Goal: Task Accomplishment & Management: Manage account settings

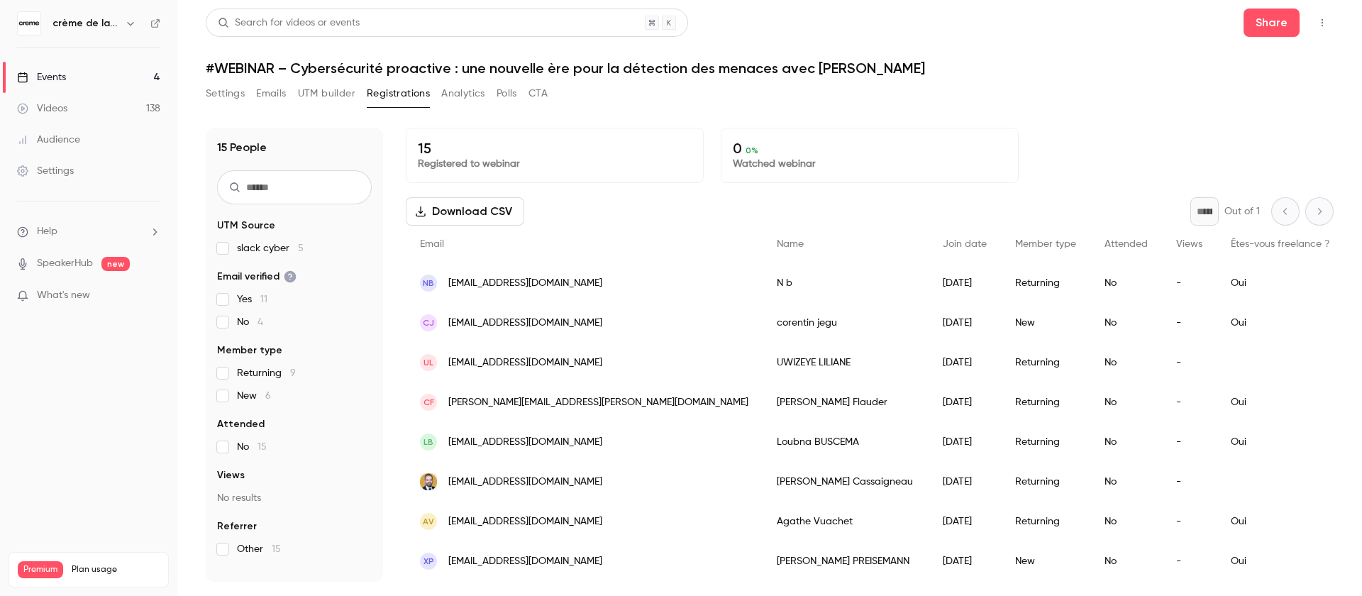
click at [226, 99] on button "Settings" at bounding box center [225, 93] width 39 height 23
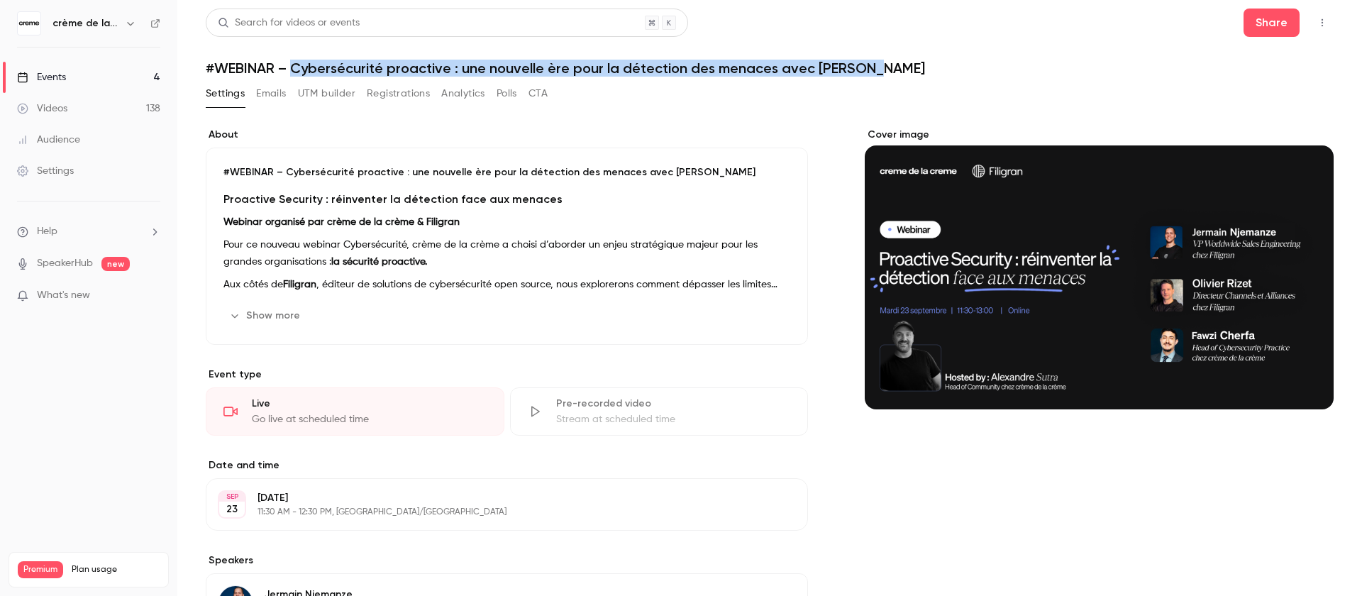
drag, startPoint x: 294, startPoint y: 67, endPoint x: 871, endPoint y: 63, distance: 576.8
click at [871, 63] on h1 "#WEBINAR – Cybersécurité proactive : une nouvelle ère pour la détection des men…" at bounding box center [770, 68] width 1128 height 17
copy h1 "Cybersécurité proactive : une nouvelle ère pour la détection des menaces avec […"
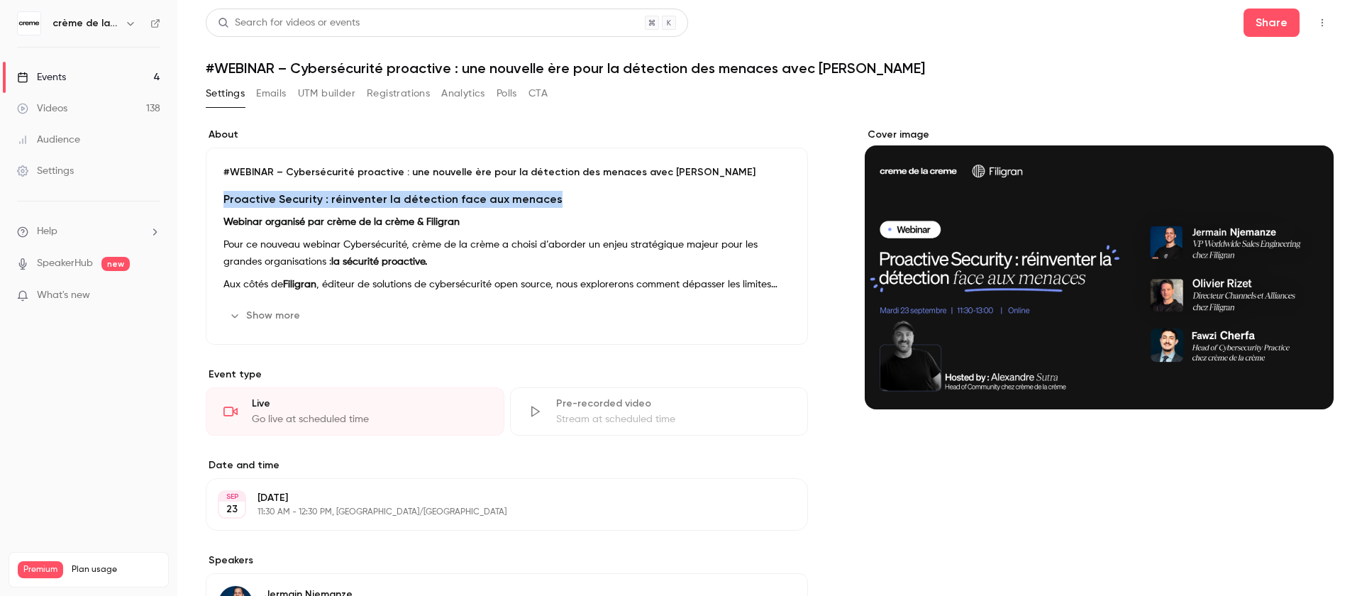
drag, startPoint x: 223, startPoint y: 200, endPoint x: 575, endPoint y: 198, distance: 352.6
click at [575, 198] on h3 "Proactive Security : réinventer la détection face aux menaces" at bounding box center [506, 199] width 567 height 17
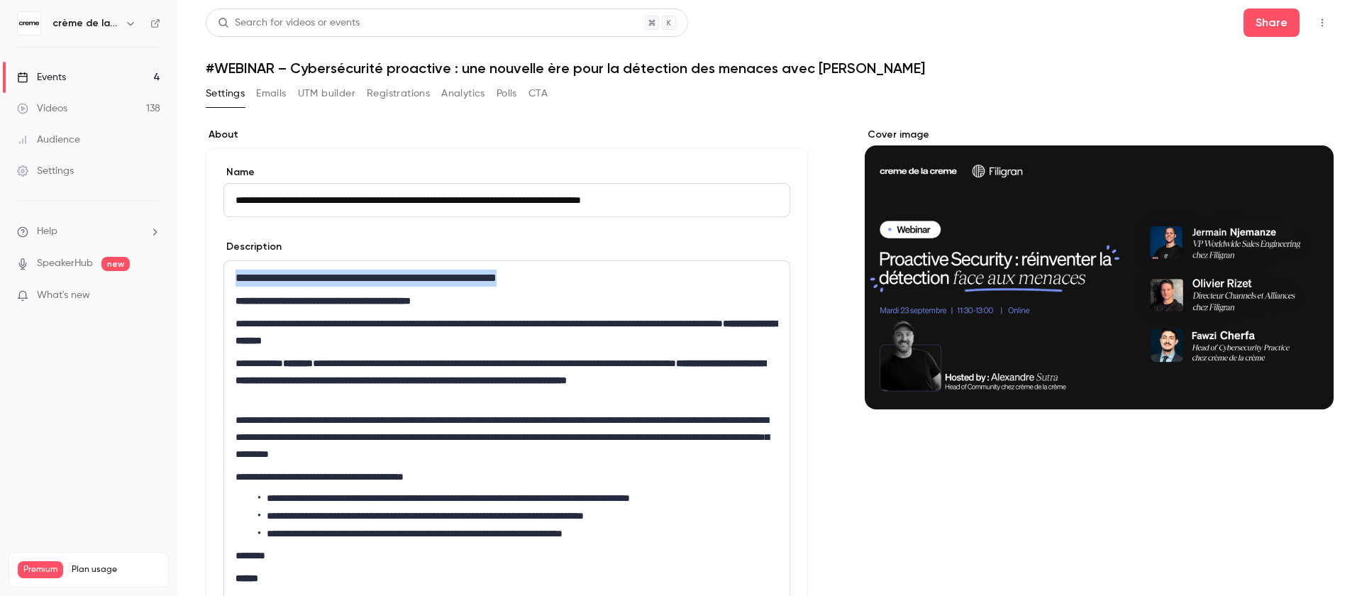
drag, startPoint x: 566, startPoint y: 283, endPoint x: 231, endPoint y: 282, distance: 334.9
click at [231, 282] on div "**********" at bounding box center [506, 595] width 565 height 669
copy h3 "**********"
click at [392, 94] on button "Registrations" at bounding box center [398, 93] width 63 height 23
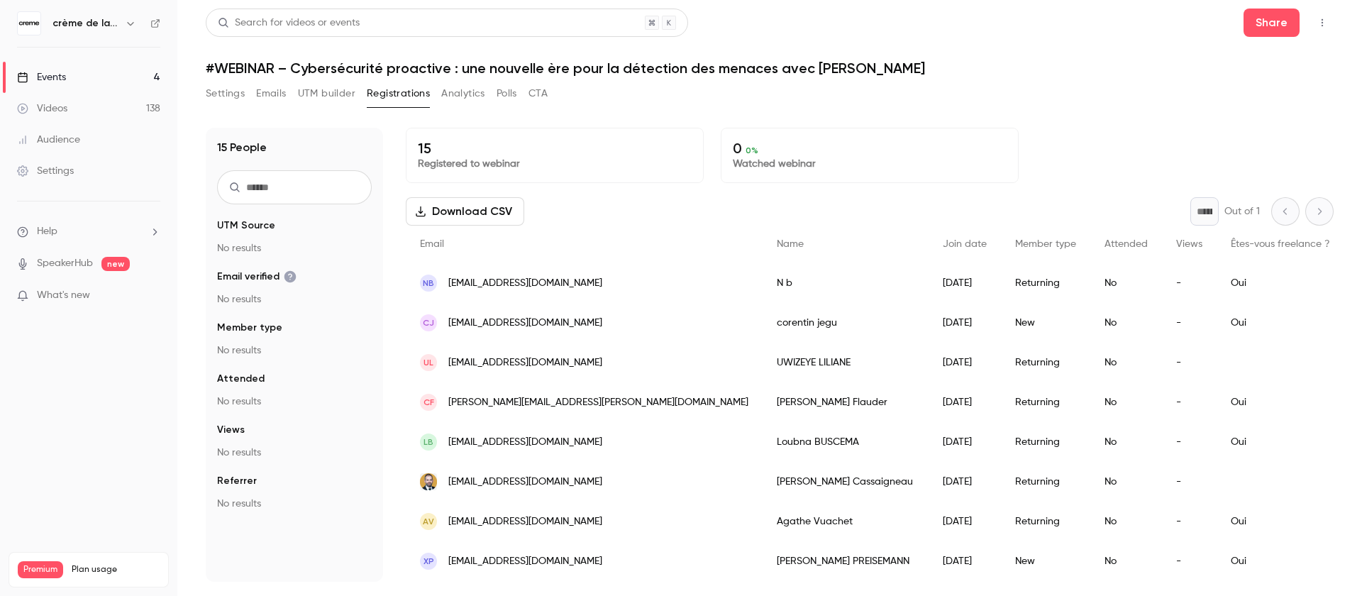
click at [348, 89] on button "UTM builder" at bounding box center [326, 93] width 57 height 23
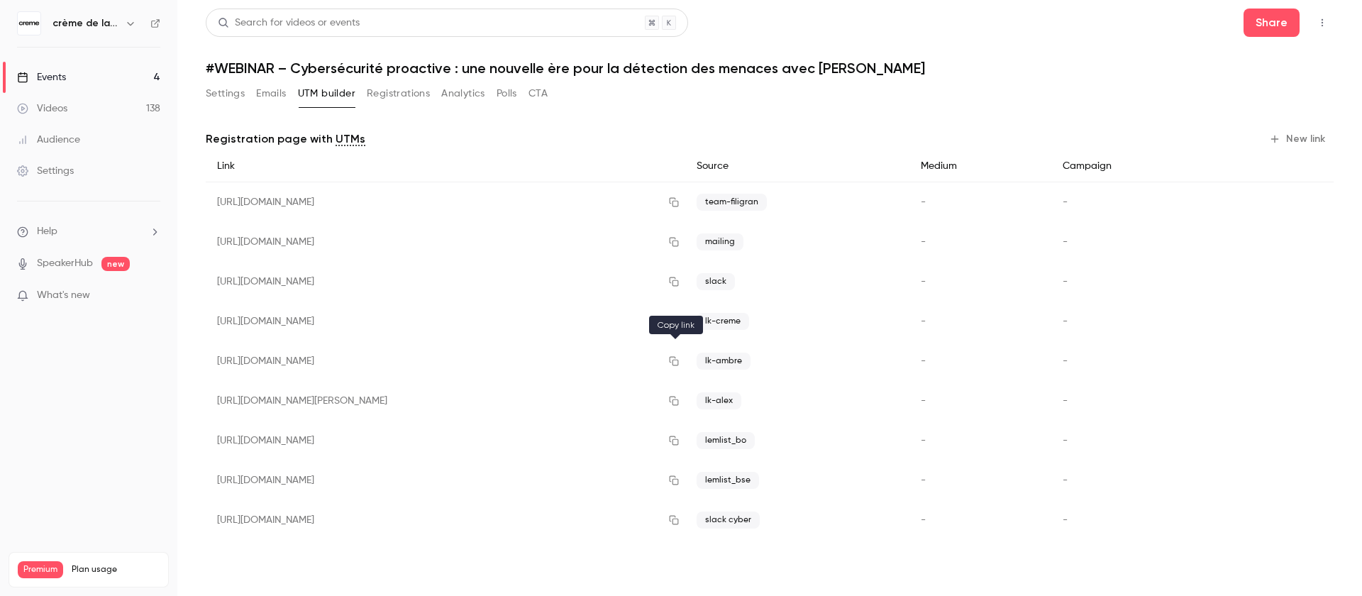
click at [675, 360] on icon "button" at bounding box center [673, 361] width 9 height 9
click at [223, 92] on button "Settings" at bounding box center [225, 93] width 39 height 23
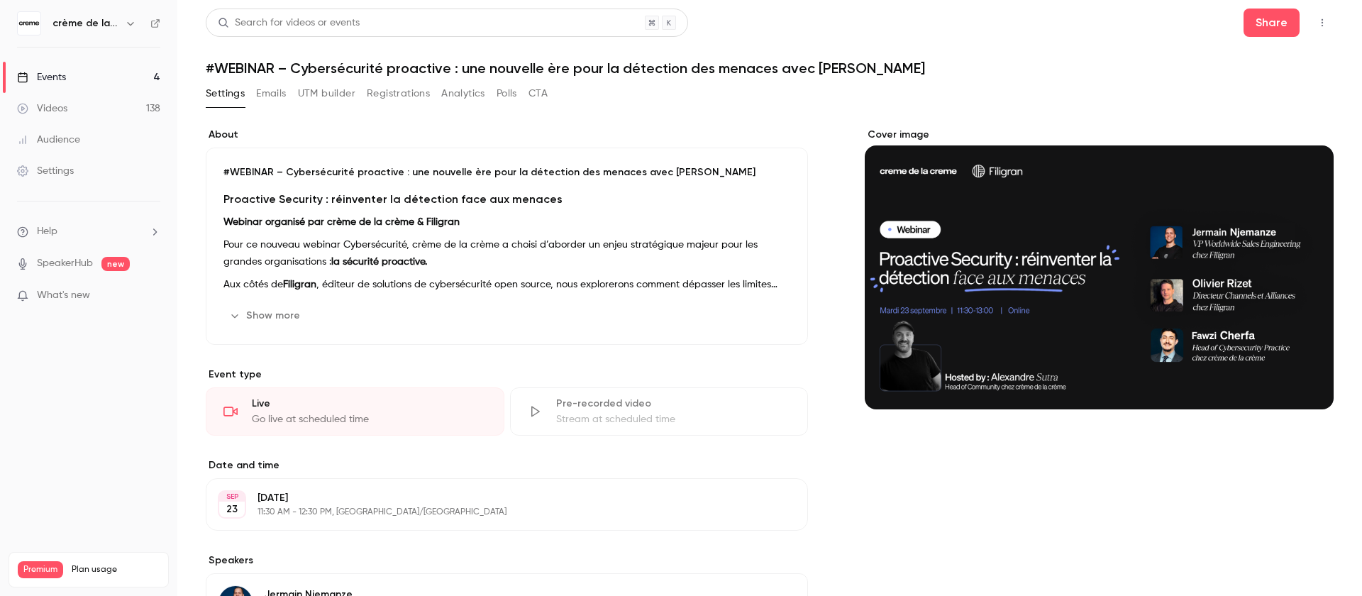
click at [331, 260] on strong "la sécurité proactive." at bounding box center [379, 262] width 96 height 10
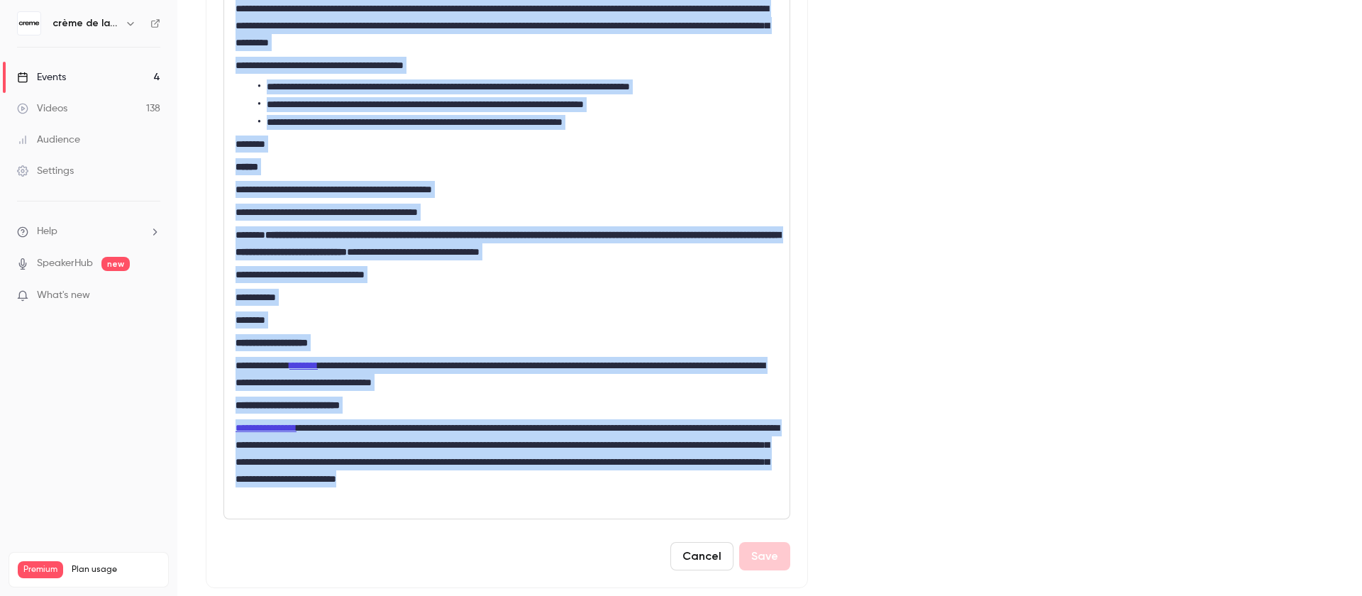
scroll to position [412, 0]
drag, startPoint x: 258, startPoint y: 279, endPoint x: 337, endPoint y: 526, distance: 259.4
click at [337, 526] on form "**********" at bounding box center [506, 161] width 567 height 817
copy div "**********"
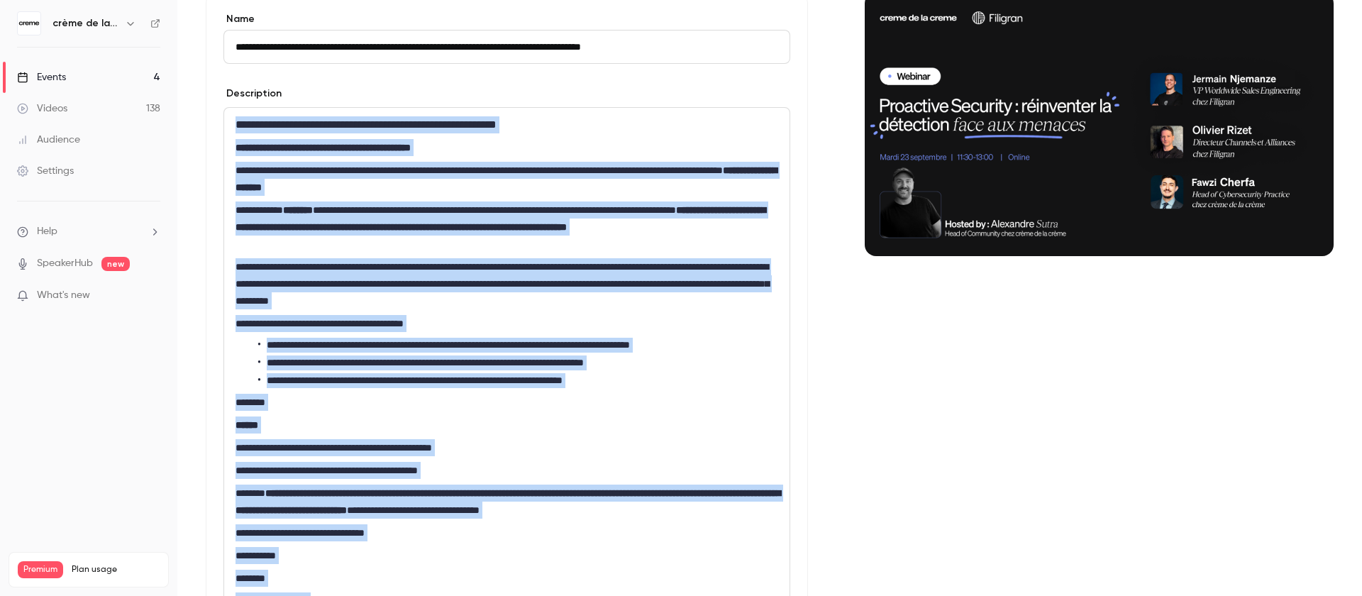
click at [595, 331] on p "**********" at bounding box center [507, 323] width 543 height 17
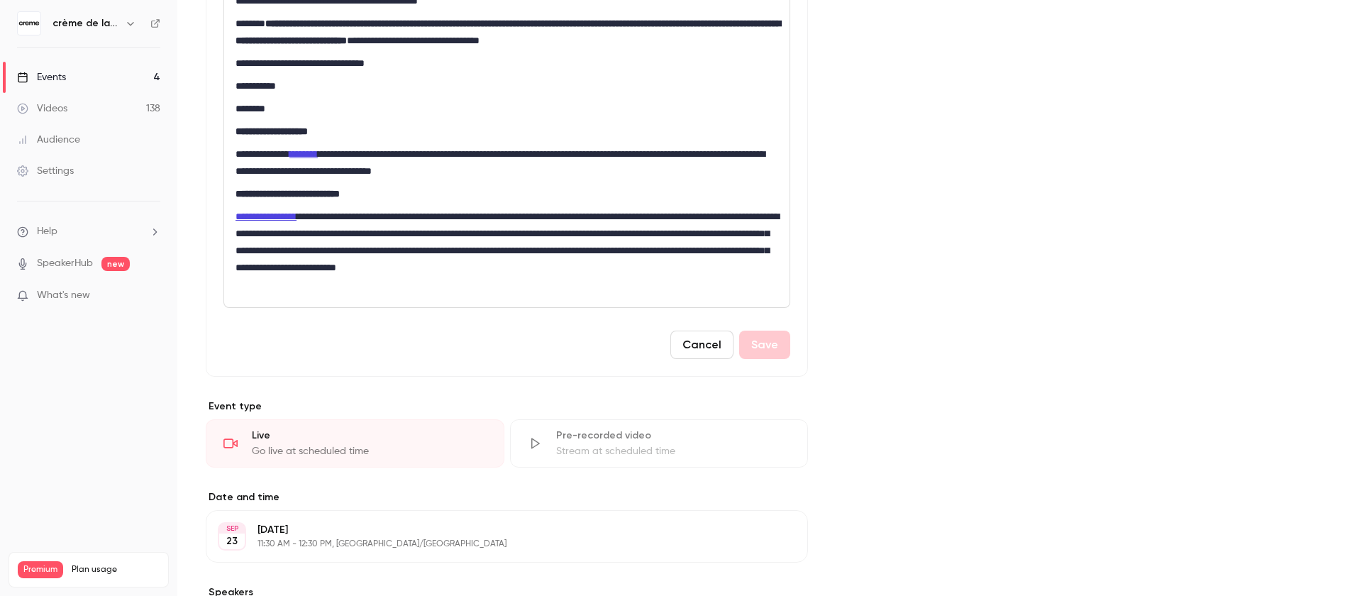
scroll to position [463, 0]
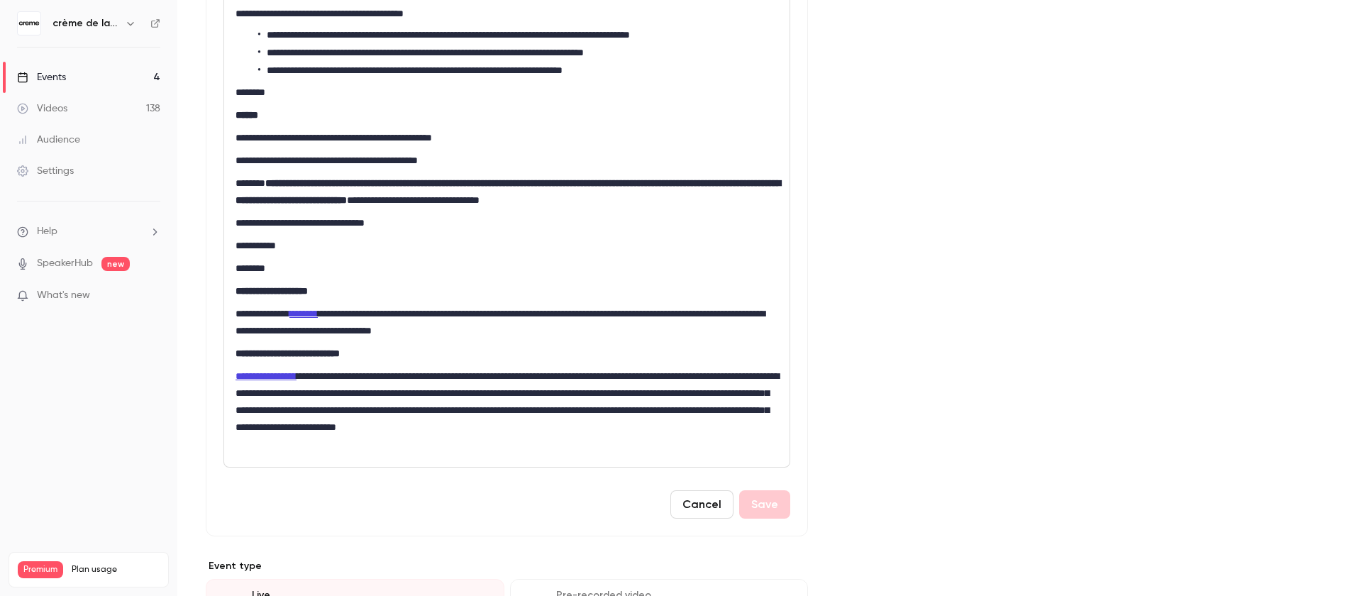
click at [64, 82] on div "Events" at bounding box center [41, 77] width 49 height 14
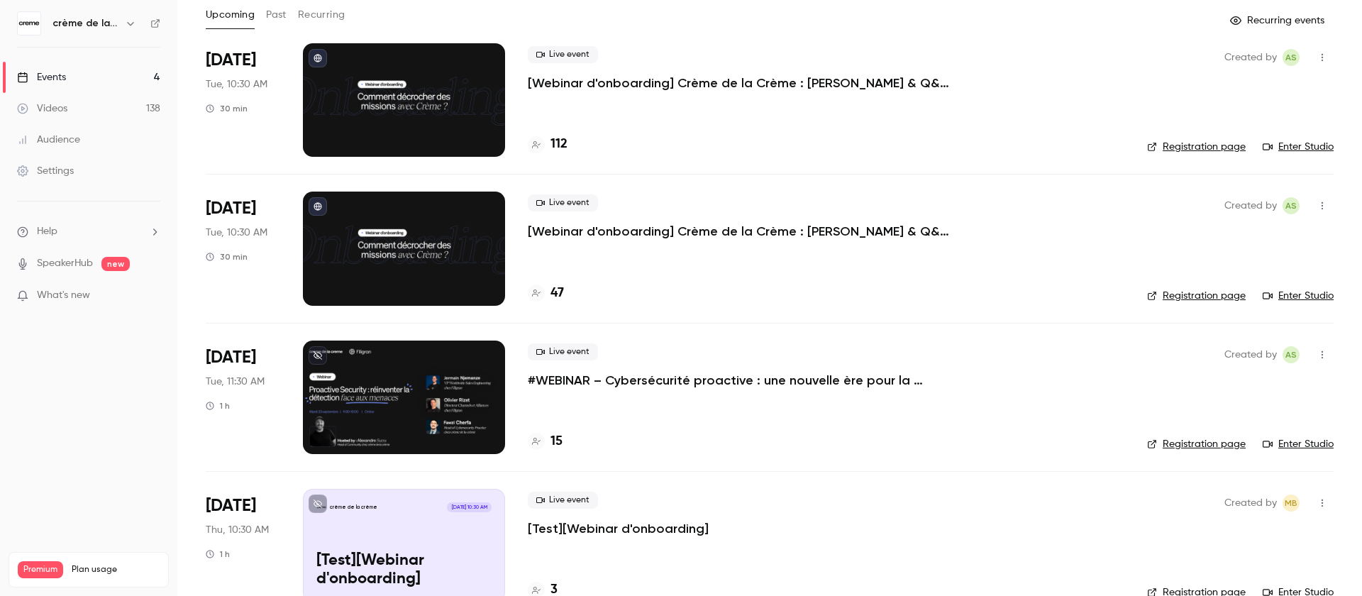
scroll to position [111, 0]
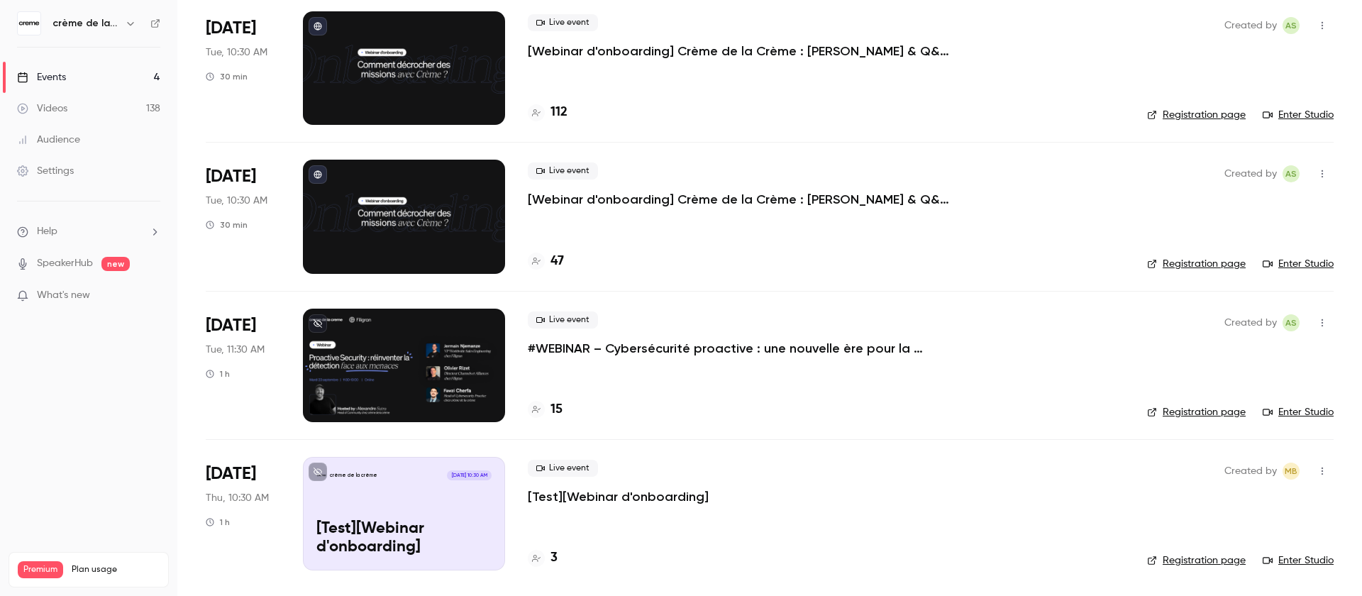
click at [248, 329] on span "[DATE]" at bounding box center [231, 325] width 50 height 23
click at [580, 348] on p "#WEBINAR – Cybersécurité proactive : une nouvelle ère pour la détection des men…" at bounding box center [741, 348] width 426 height 17
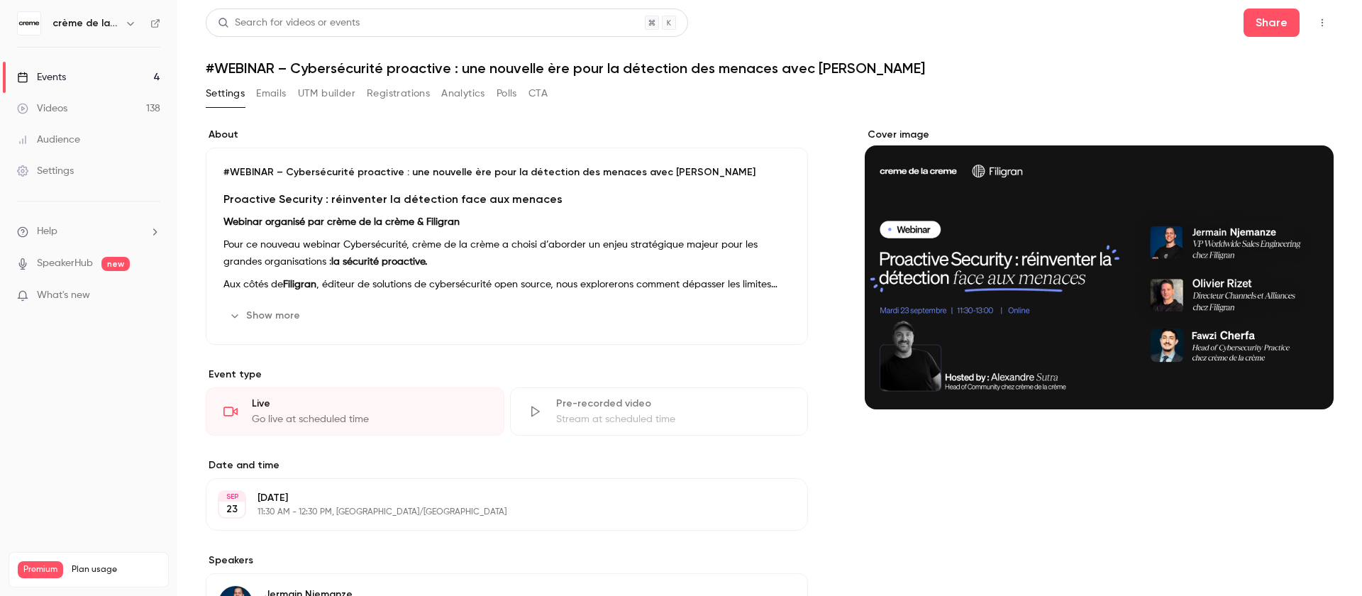
click at [270, 94] on button "Emails" at bounding box center [271, 93] width 30 height 23
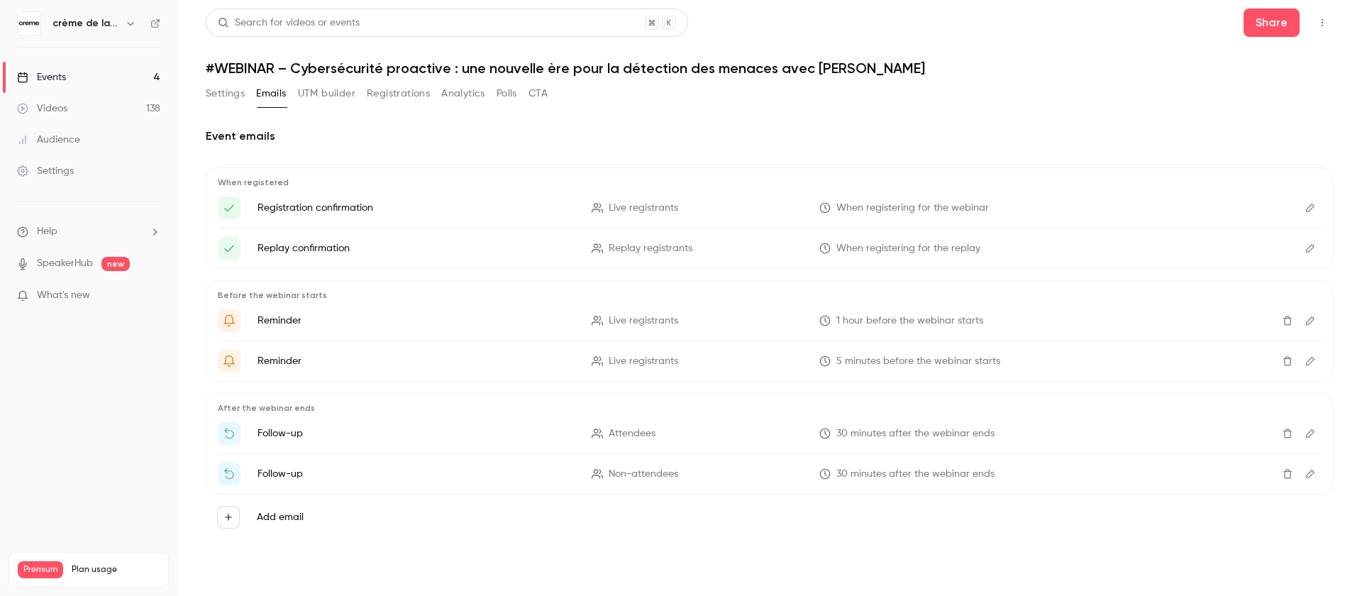
click at [287, 518] on label "Add email" at bounding box center [280, 517] width 47 height 14
click at [240, 518] on button "Add email" at bounding box center [228, 517] width 23 height 23
click at [441, 506] on div at bounding box center [681, 298] width 1362 height 596
click at [376, 96] on button "Registrations" at bounding box center [398, 93] width 63 height 23
